Goal: Information Seeking & Learning: Check status

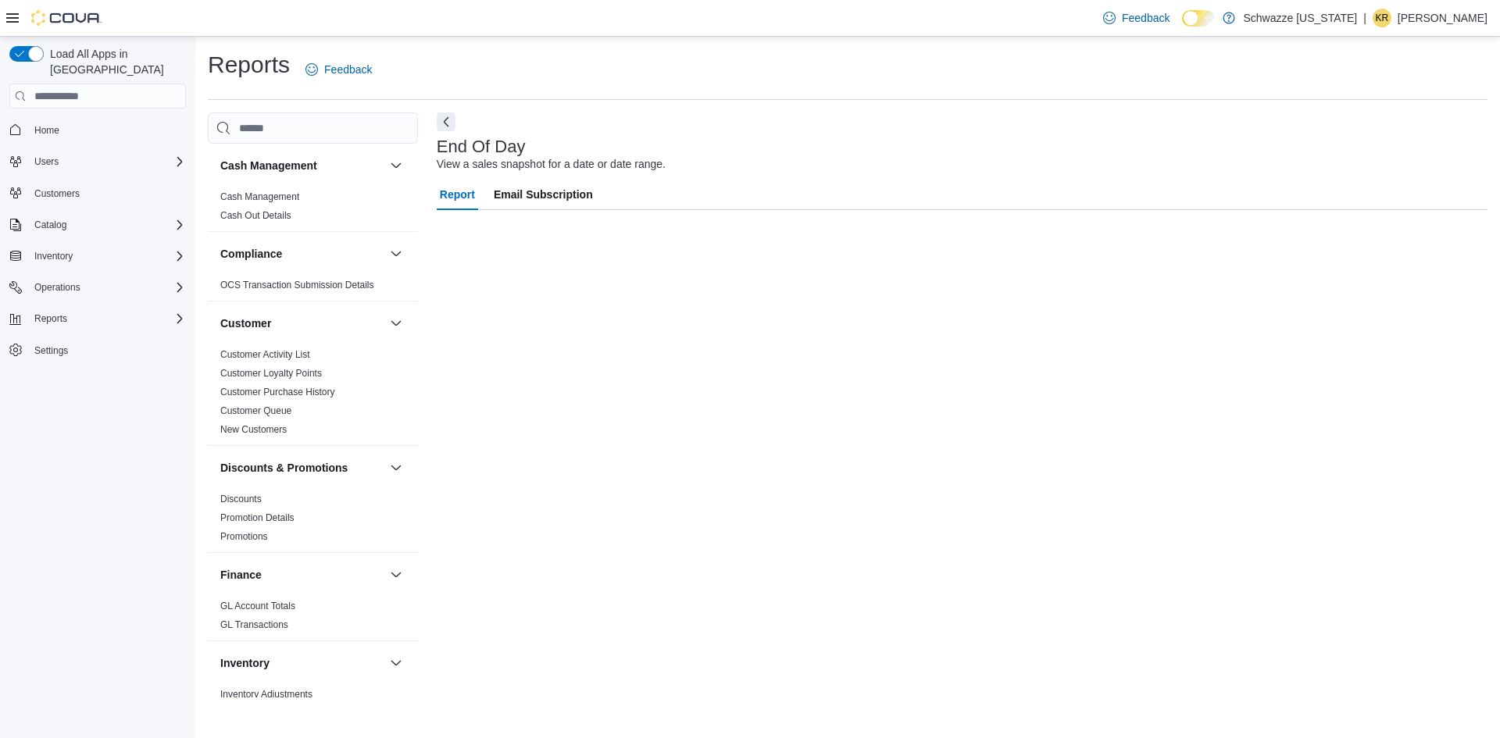
click at [1218, 27] on div "Feedback Dark Mode Schwazze Colorado | KR Kevin Rodriguez" at bounding box center [1292, 17] width 391 height 31
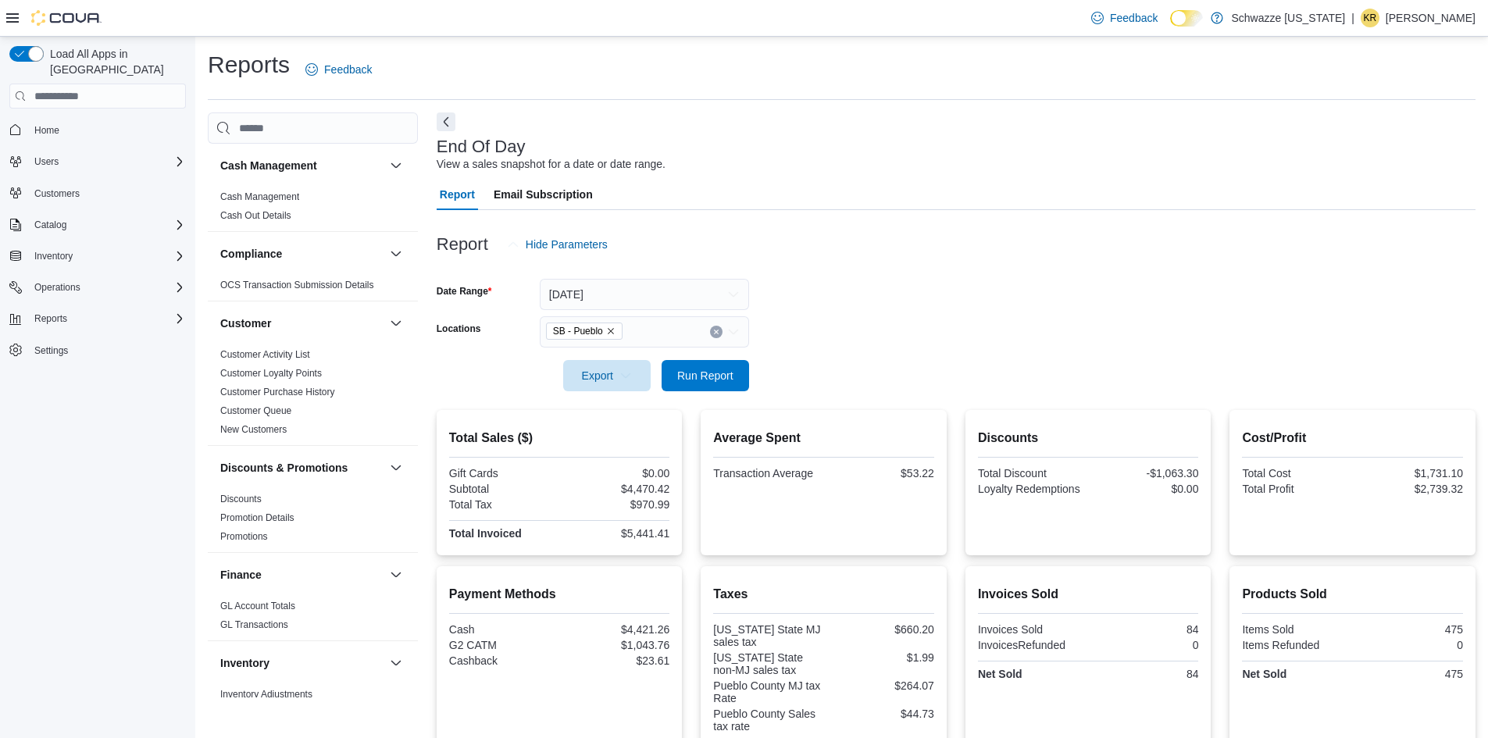
click at [1190, 20] on icon at bounding box center [1186, 18] width 6 height 7
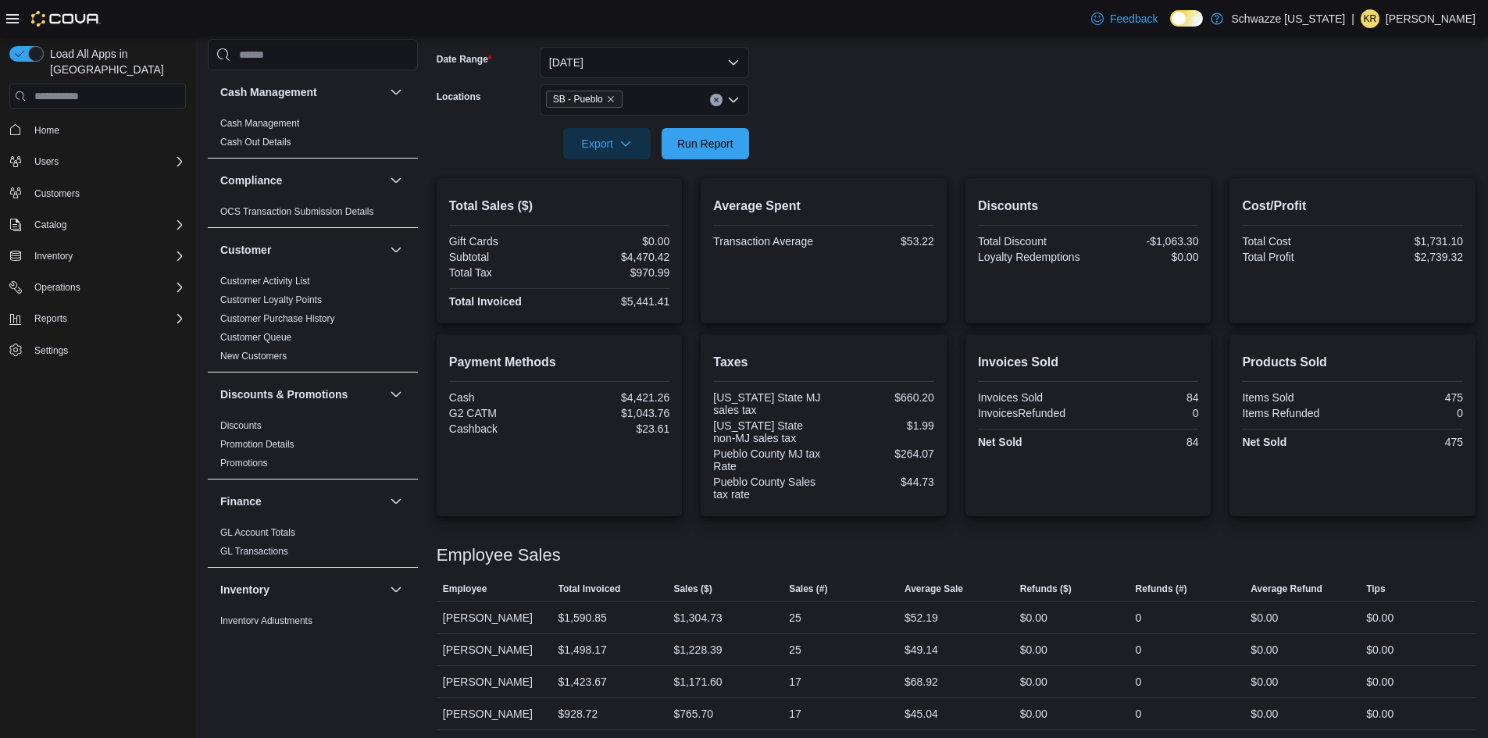
scroll to position [237, 0]
